Goal: Task Accomplishment & Management: Manage account settings

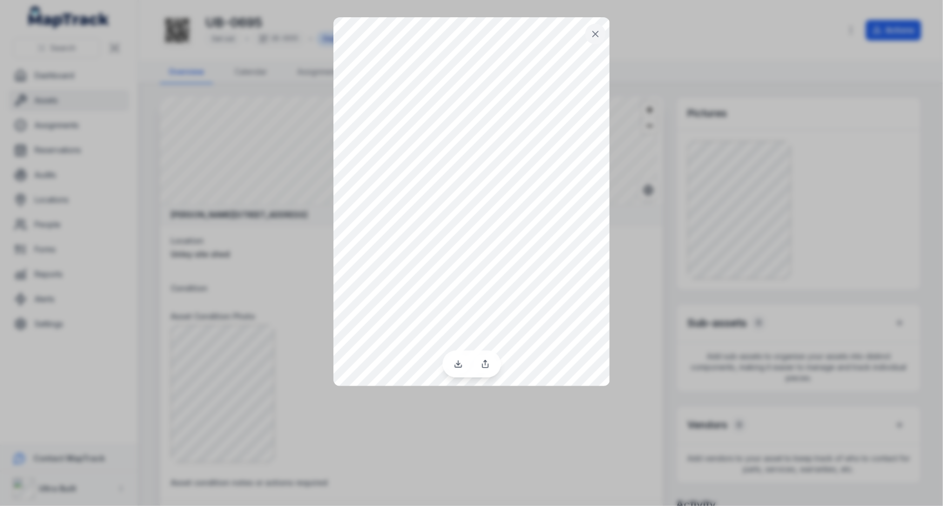
click at [602, 37] on button at bounding box center [595, 34] width 21 height 21
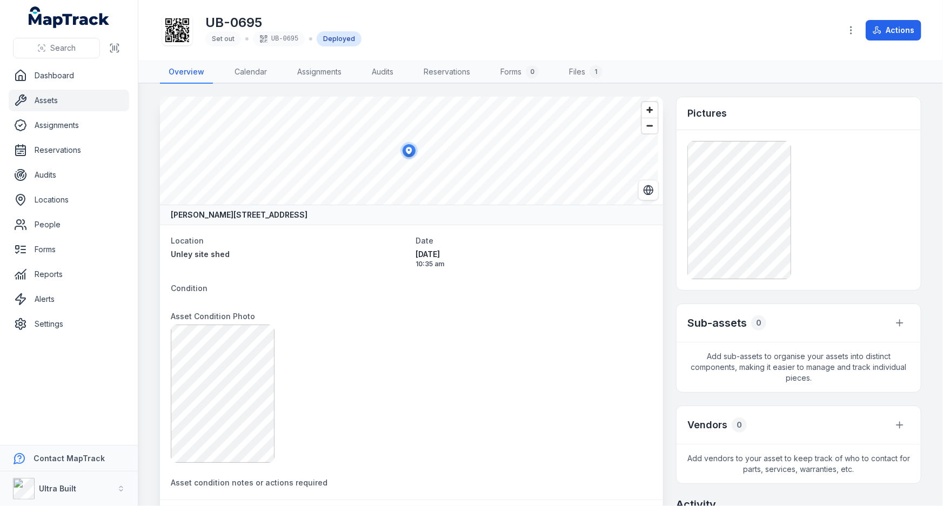
scroll to position [245, 0]
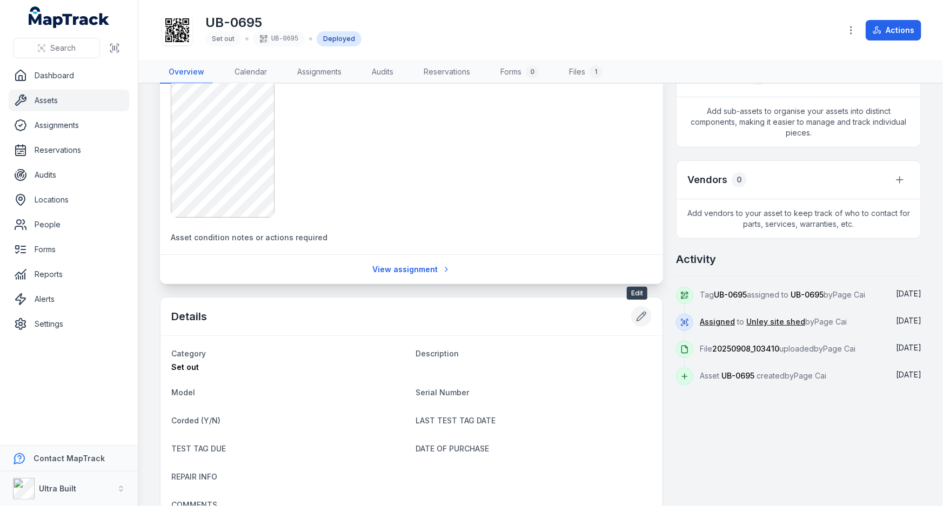
click at [631, 318] on button at bounding box center [641, 316] width 21 height 21
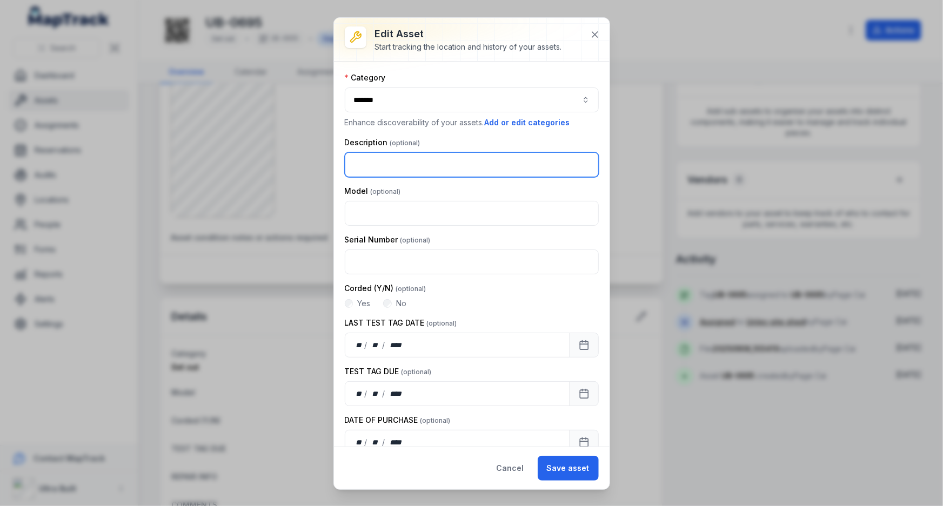
click at [380, 161] on input "text" at bounding box center [472, 164] width 254 height 25
paste input "**********"
type input "**********"
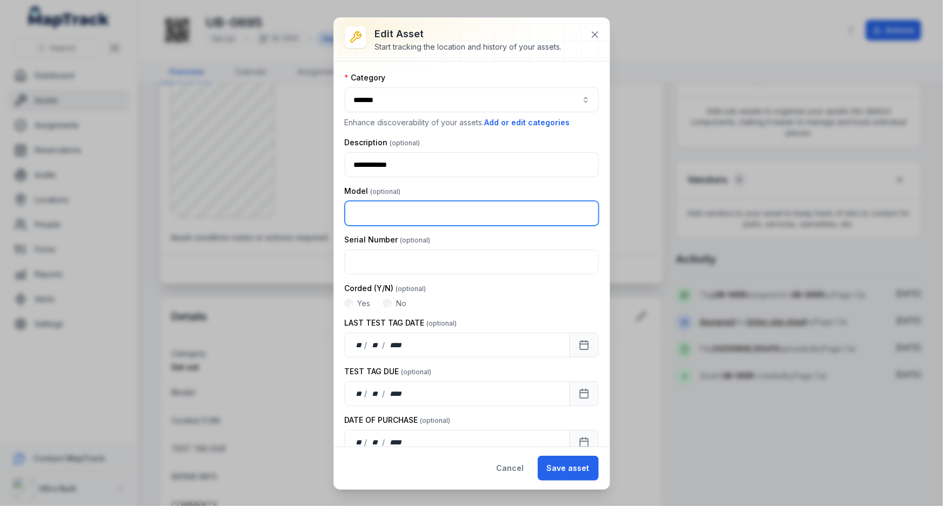
click at [383, 209] on input "text" at bounding box center [472, 213] width 254 height 25
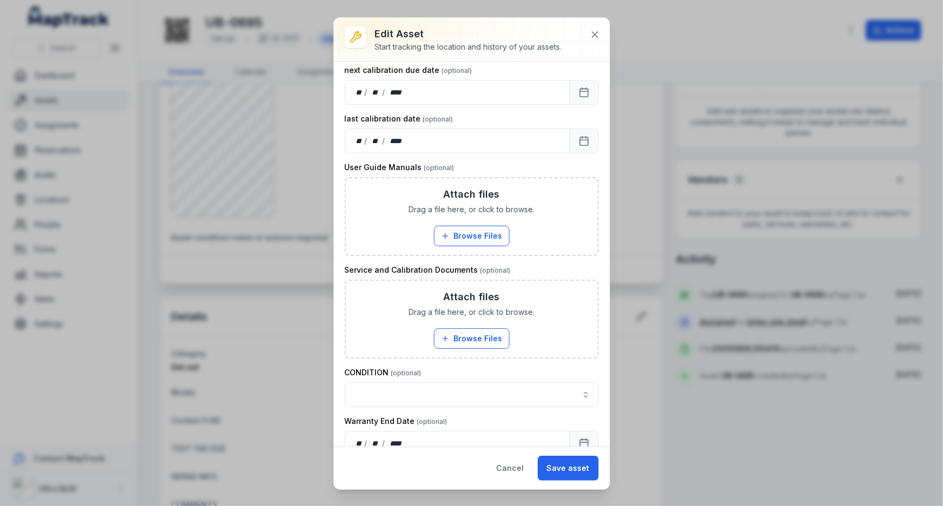
scroll to position [601, 0]
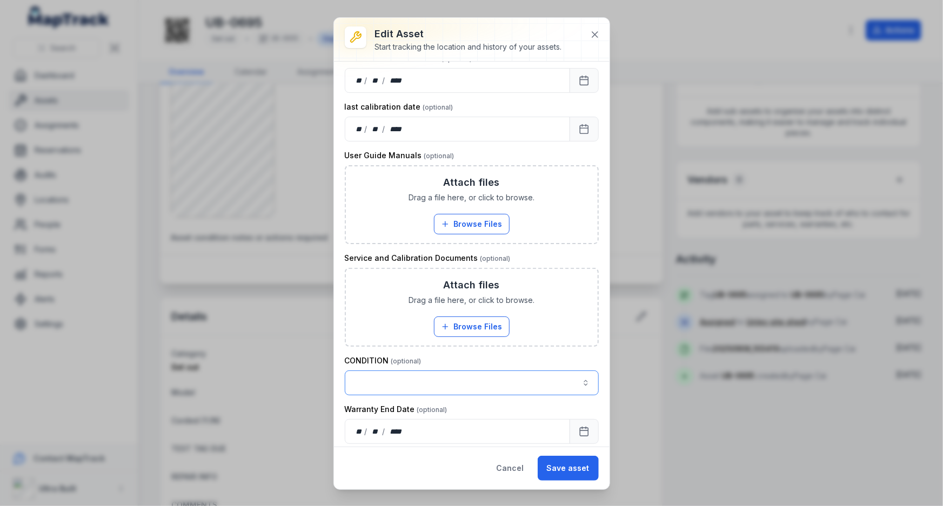
click at [399, 379] on button "button" at bounding box center [472, 383] width 254 height 25
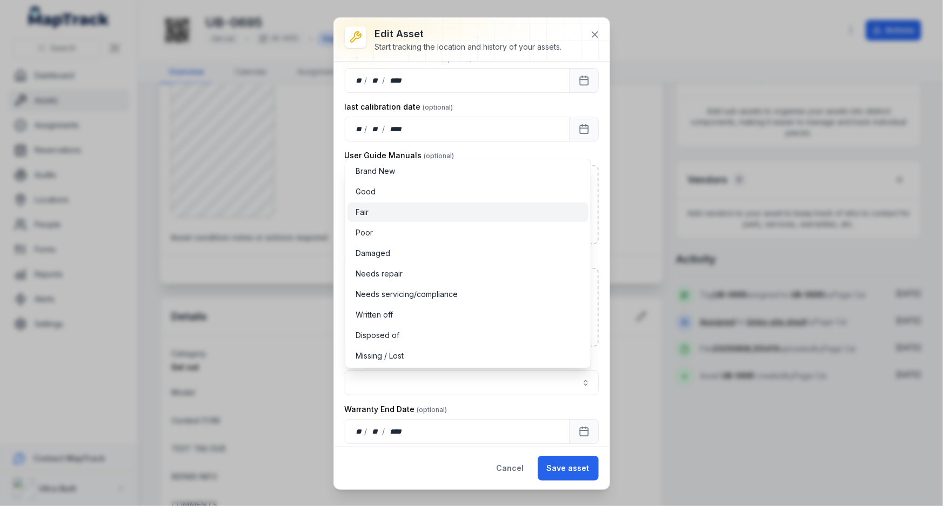
click at [383, 214] on div "Fair" at bounding box center [468, 212] width 224 height 11
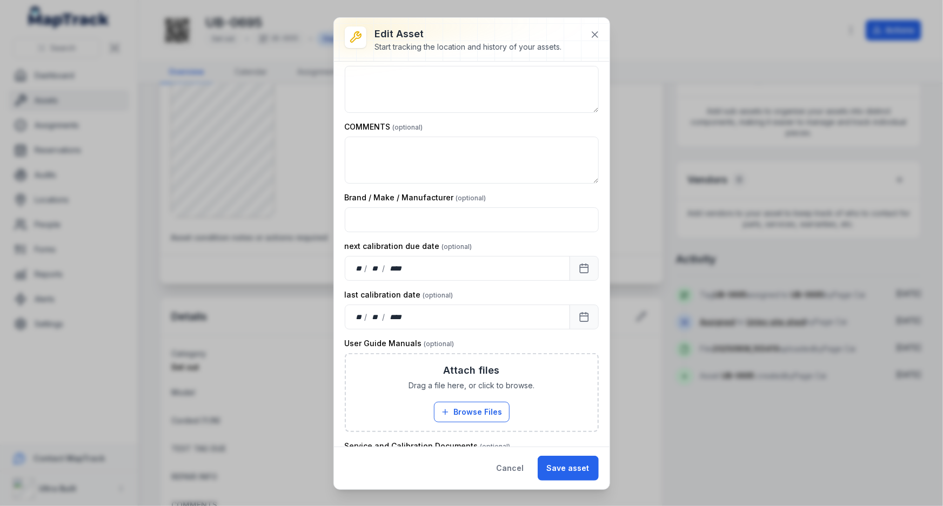
scroll to position [404, 0]
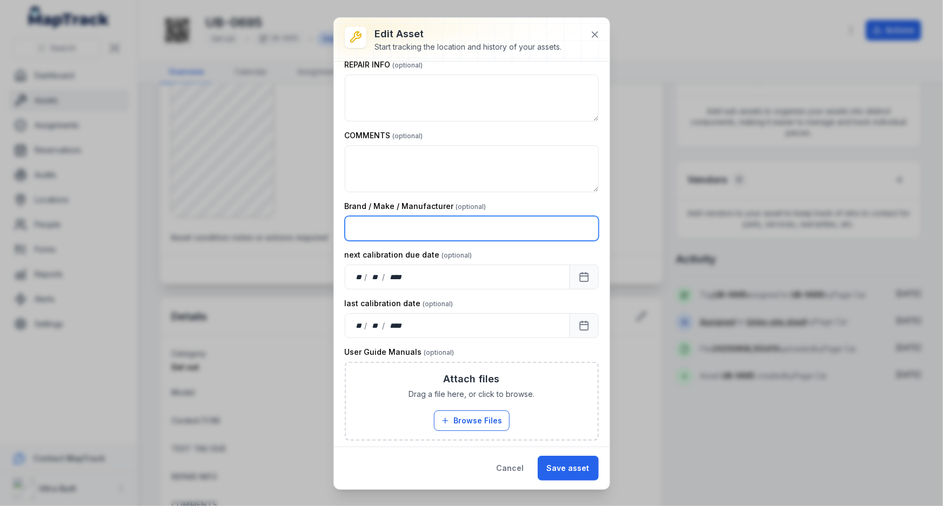
click at [390, 228] on input "text" at bounding box center [472, 228] width 254 height 25
type input "*"
type input "*******"
click at [577, 468] on button "Save asset" at bounding box center [568, 468] width 61 height 25
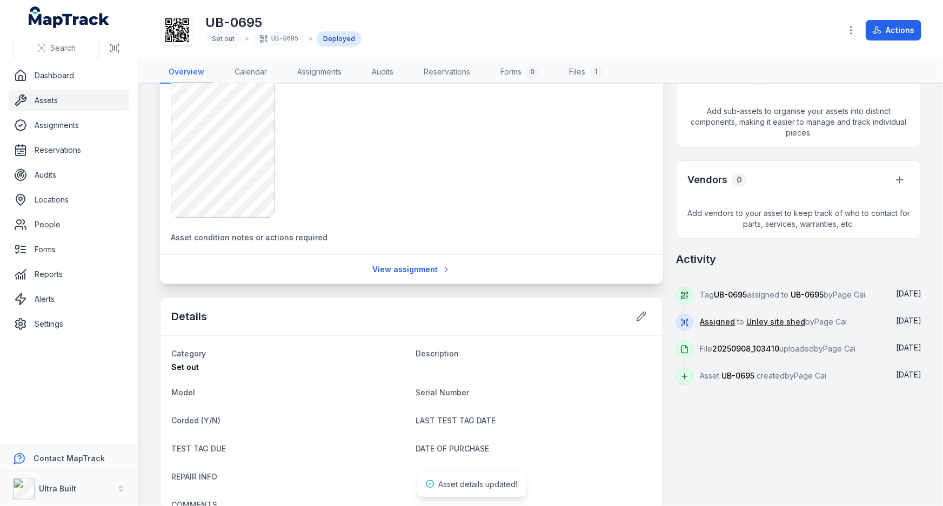
scroll to position [139, 0]
